Goal: Task Accomplishment & Management: Use online tool/utility

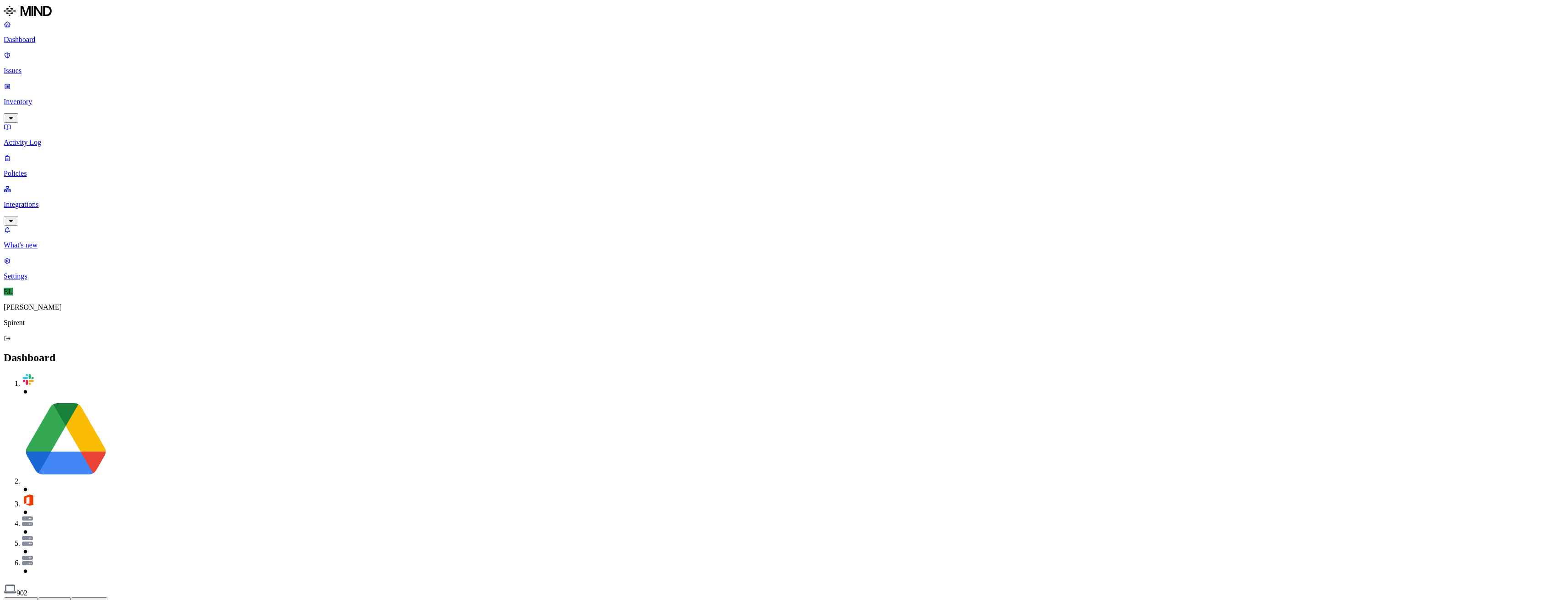
click at [47, 201] on p "Integrations" at bounding box center [784, 205] width 1561 height 9
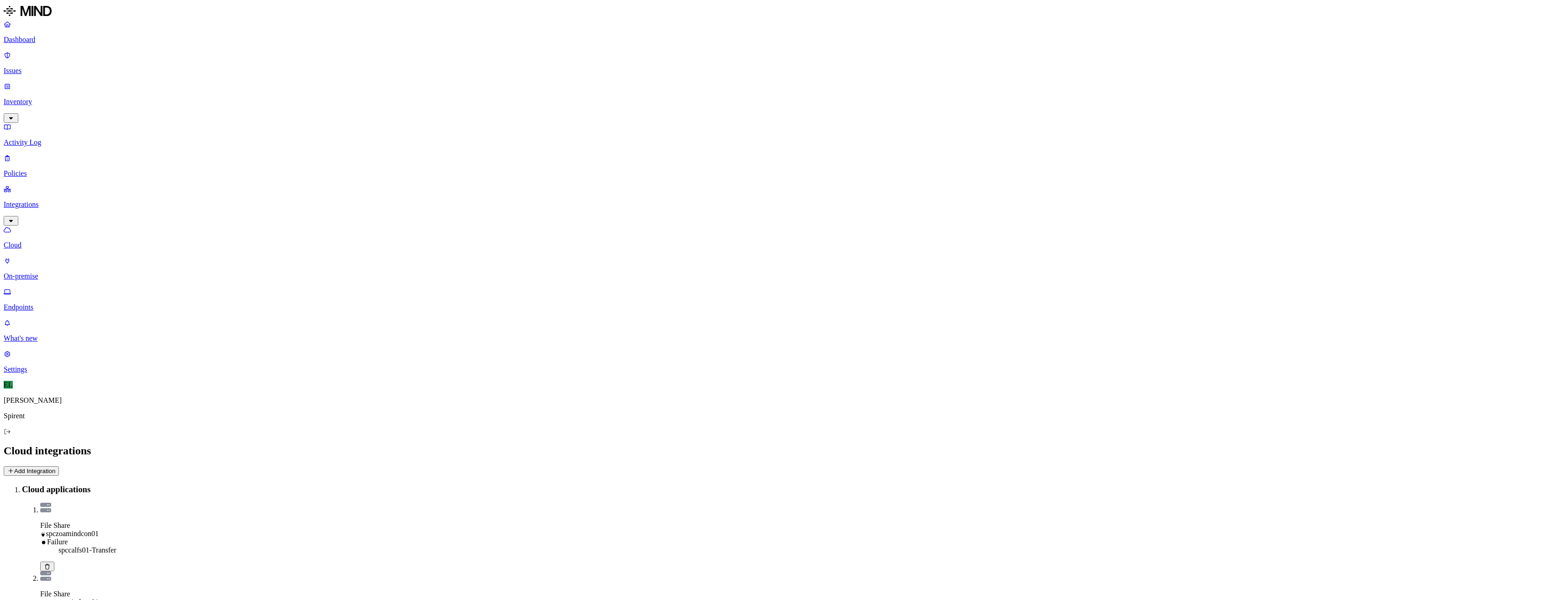
click at [41, 303] on p "Endpoints" at bounding box center [784, 307] width 1561 height 9
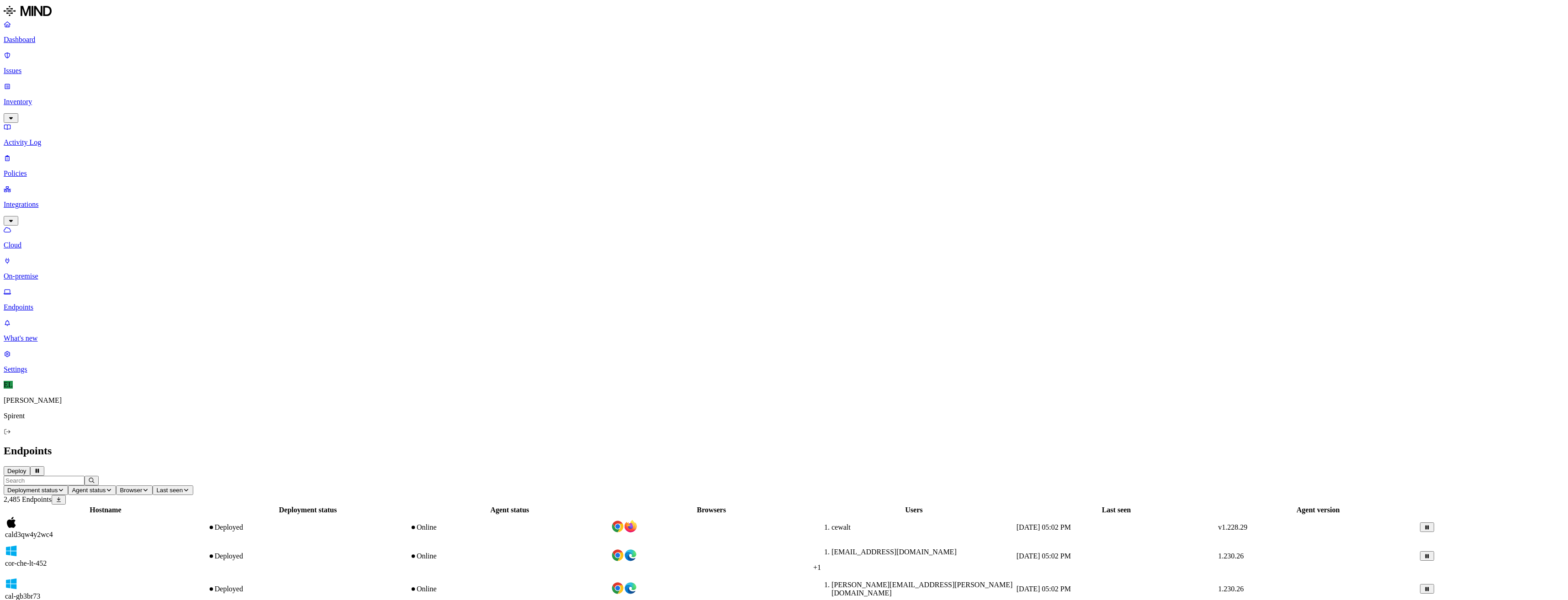
click at [30, 466] on button "Deploy" at bounding box center [17, 471] width 27 height 10
drag, startPoint x: 1309, startPoint y: 100, endPoint x: 1349, endPoint y: 113, distance: 42.1
